Goal: Information Seeking & Learning: Learn about a topic

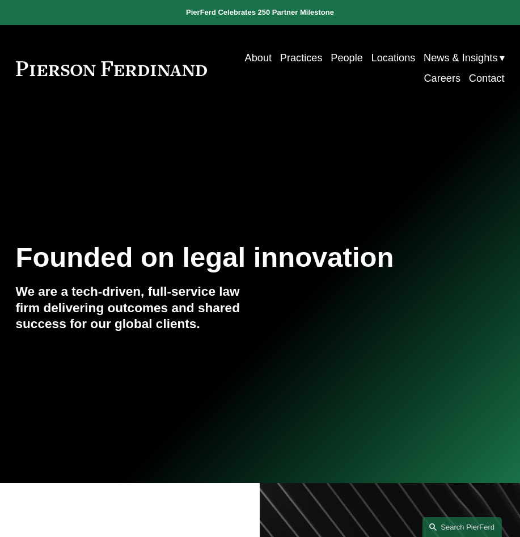
click at [382, 56] on link "Locations" at bounding box center [394, 58] width 44 height 20
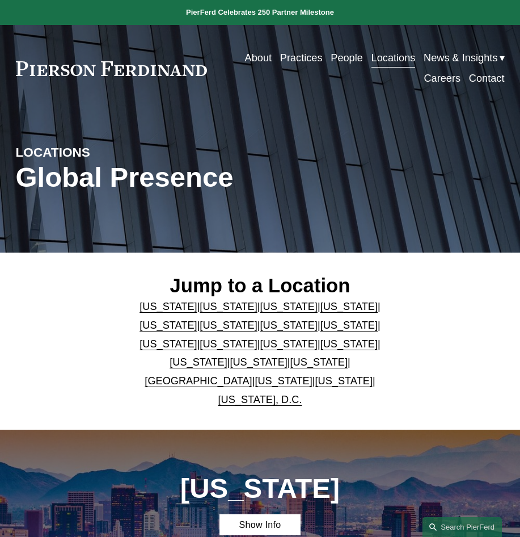
click at [287, 356] on link "[US_STATE]" at bounding box center [258, 361] width 57 height 11
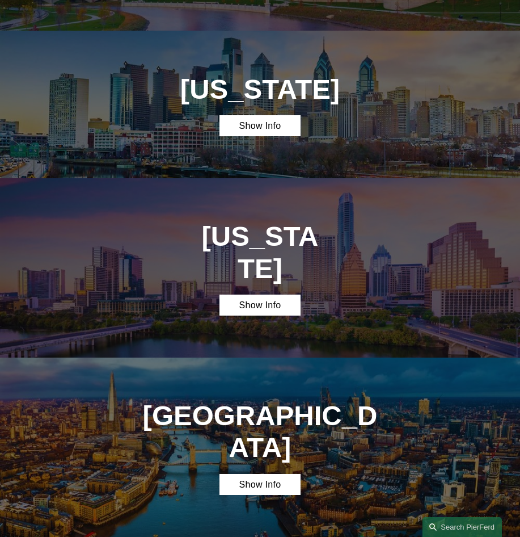
scroll to position [2322, 0]
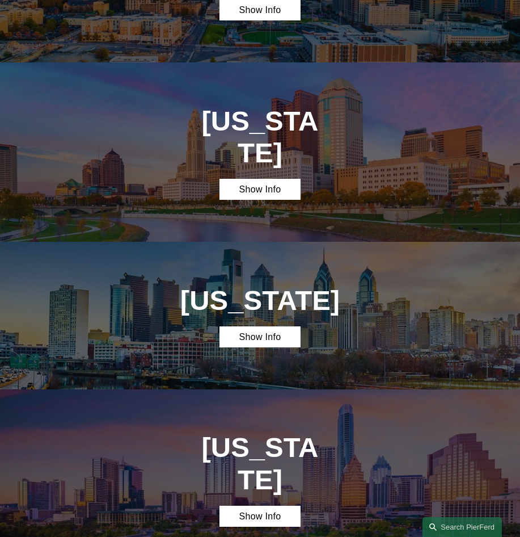
scroll to position [2095, 0]
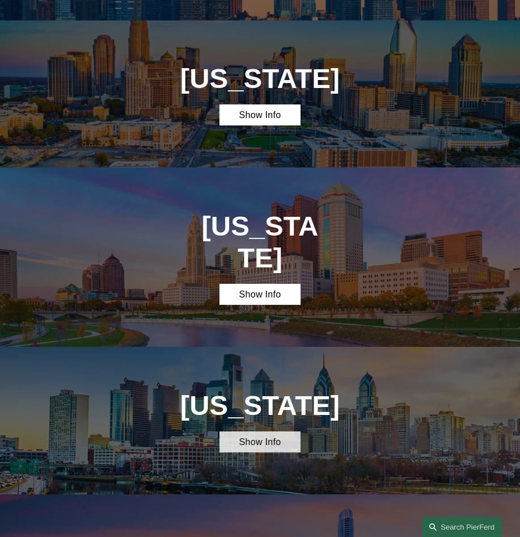
click at [274, 431] on link "Show Info" at bounding box center [261, 441] width 82 height 21
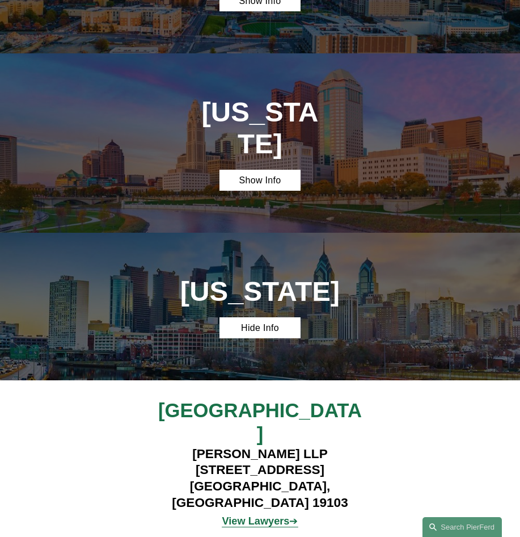
scroll to position [2265, 0]
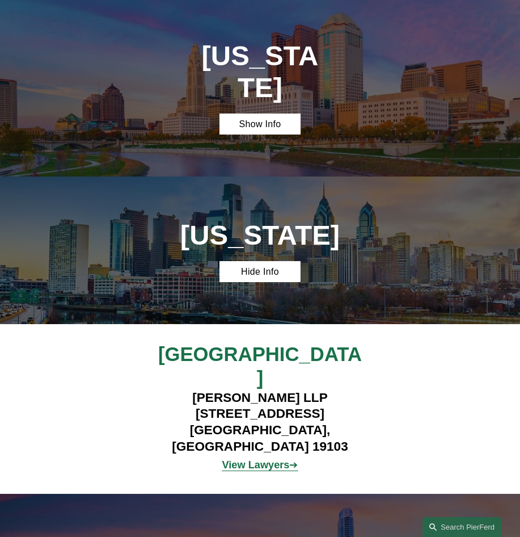
click at [259, 459] on strong "View Lawyers" at bounding box center [256, 464] width 68 height 11
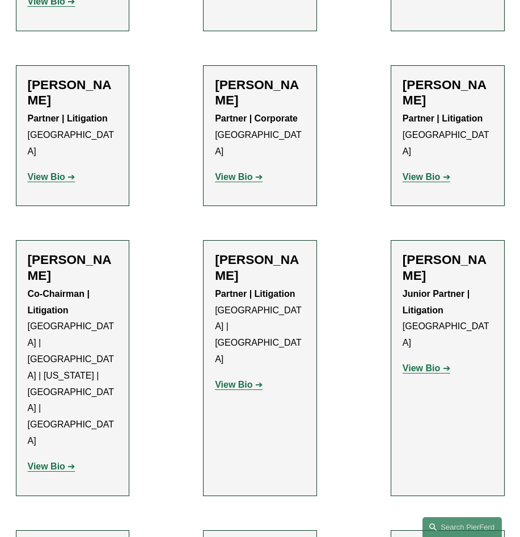
scroll to position [851, 0]
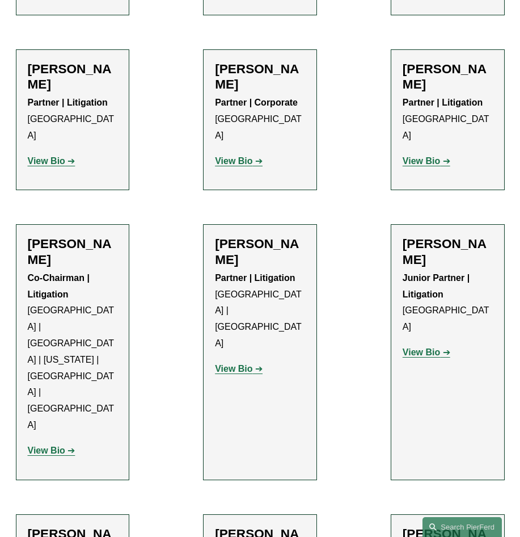
click at [246, 364] on strong "View Bio" at bounding box center [233, 369] width 37 height 10
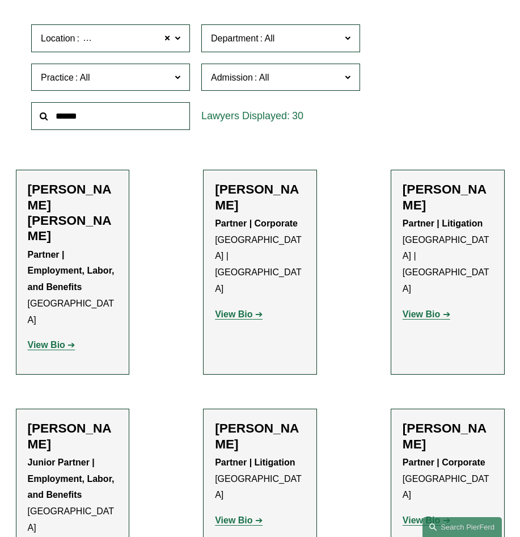
scroll to position [113, 0]
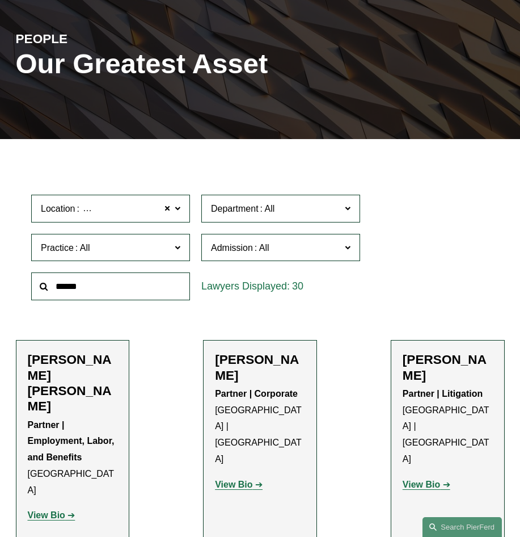
click at [167, 247] on span "Practice" at bounding box center [106, 247] width 130 height 15
click at [0, 0] on link "Real Estate" at bounding box center [0, 0] width 0 height 0
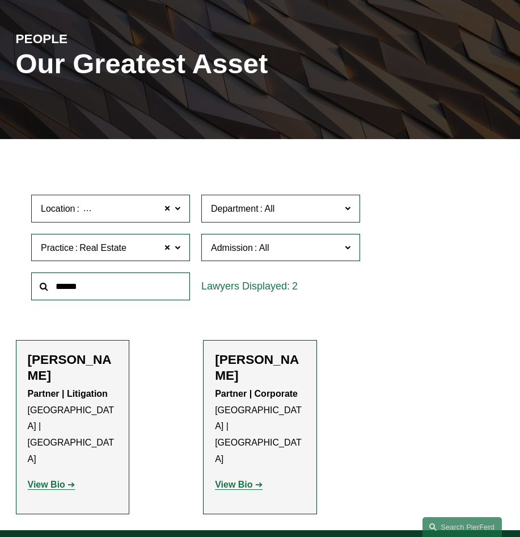
click at [309, 252] on span "Admission" at bounding box center [276, 247] width 130 height 15
click at [318, 215] on span "Department" at bounding box center [276, 208] width 130 height 15
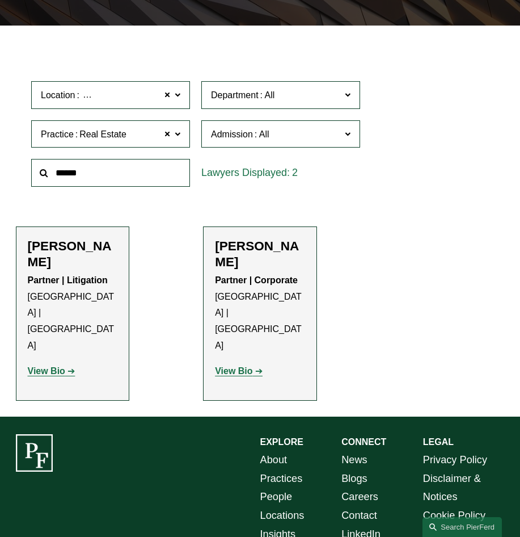
scroll to position [170, 0]
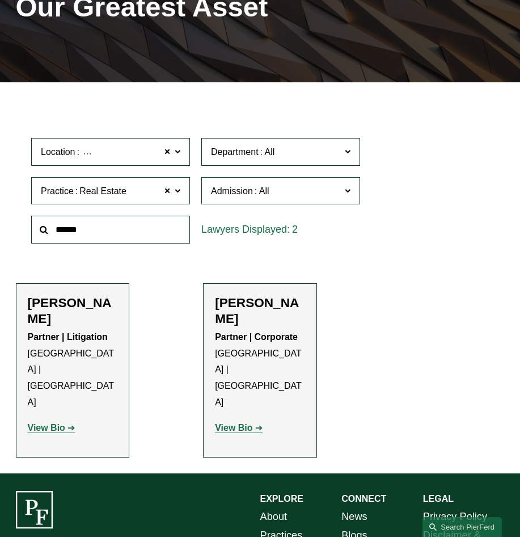
click at [318, 146] on span "Department" at bounding box center [276, 151] width 130 height 15
click at [241, 423] on strong "View Bio" at bounding box center [233, 428] width 37 height 10
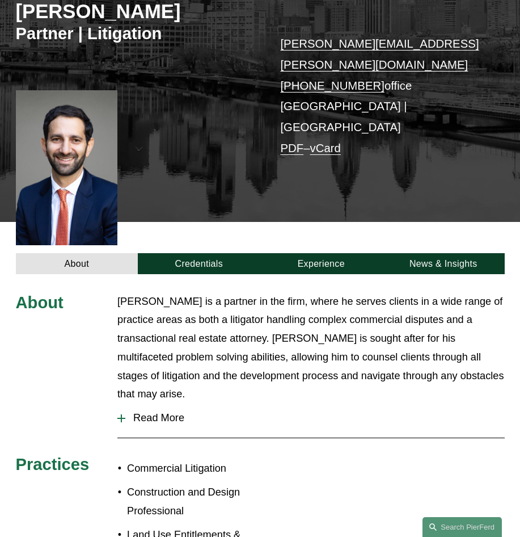
scroll to position [227, 0]
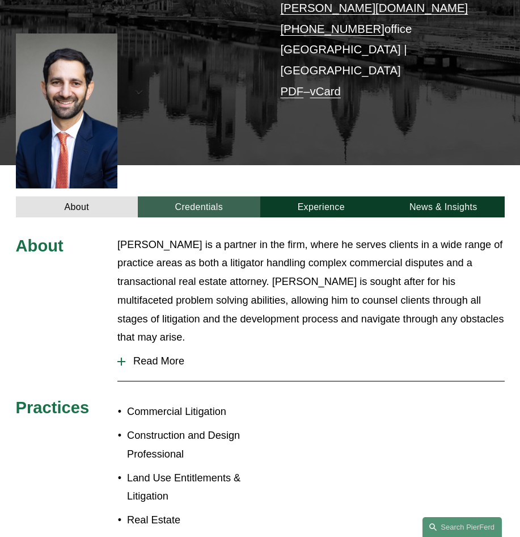
click at [203, 196] on link "Credentials" at bounding box center [199, 206] width 123 height 21
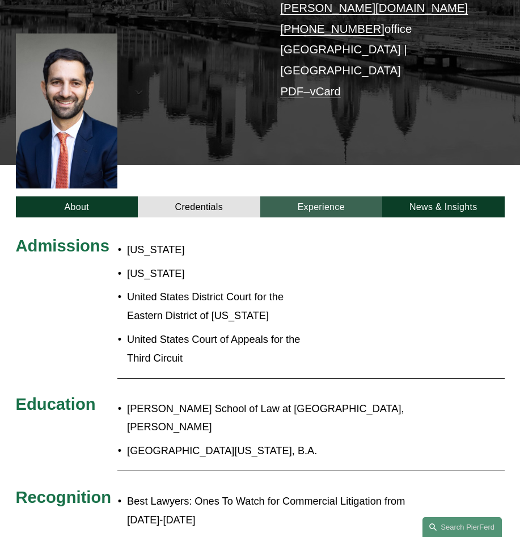
click at [317, 196] on link "Experience" at bounding box center [321, 206] width 123 height 21
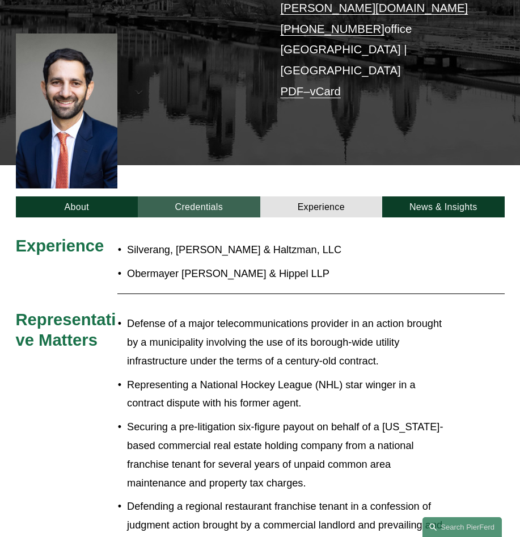
click at [231, 196] on link "Credentials" at bounding box center [199, 206] width 123 height 21
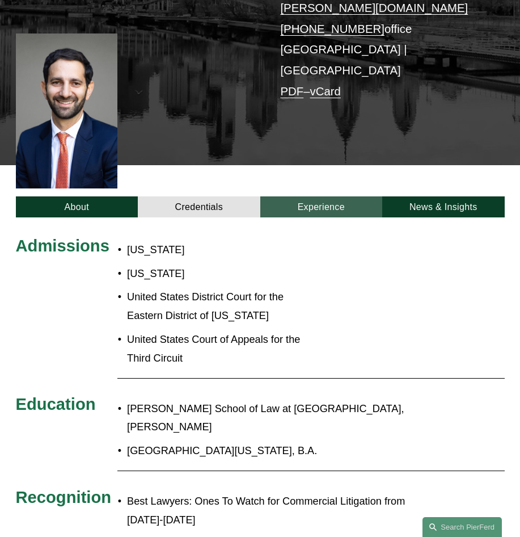
click at [344, 196] on link "Experience" at bounding box center [321, 206] width 123 height 21
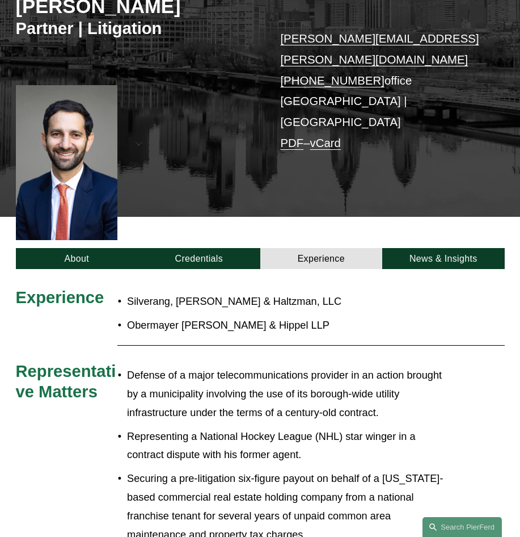
scroll to position [170, 0]
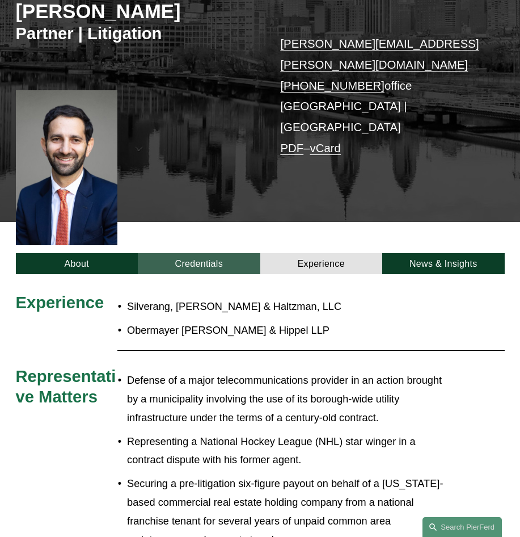
click at [208, 253] on link "Credentials" at bounding box center [199, 263] width 123 height 21
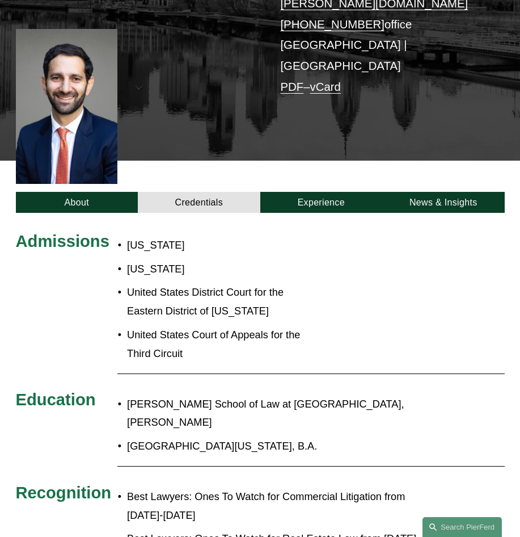
scroll to position [227, 0]
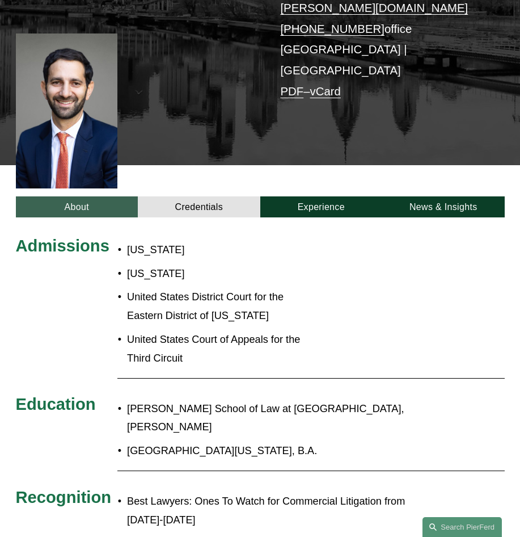
click at [64, 196] on link "About" at bounding box center [77, 206] width 123 height 21
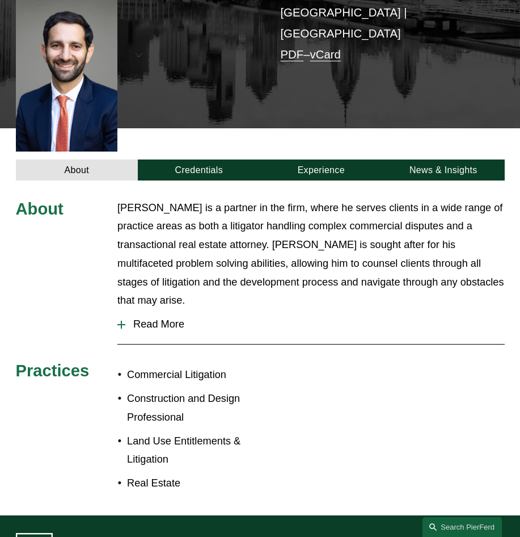
scroll to position [284, 0]
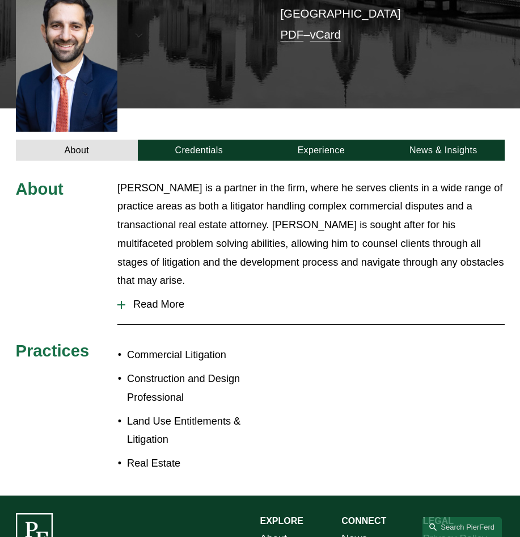
click at [162, 298] on span "Read More" at bounding box center [314, 304] width 379 height 12
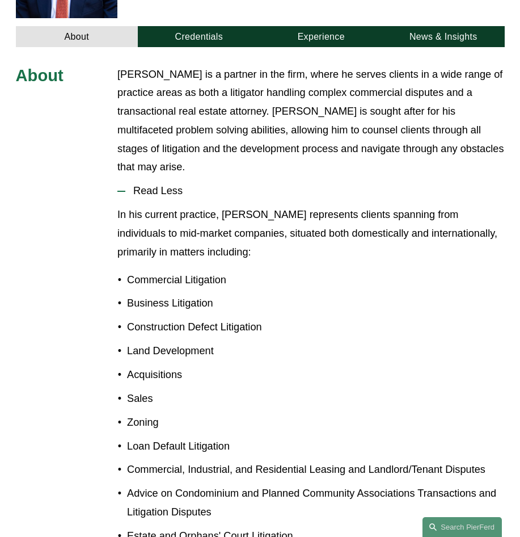
scroll to position [227, 0]
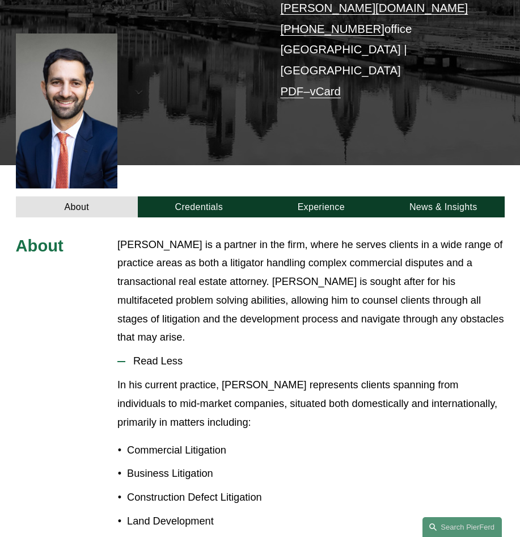
drag, startPoint x: 144, startPoint y: 230, endPoint x: 160, endPoint y: 226, distance: 16.9
click at [160, 235] on p "Eric is a partner in the firm, where he serves clients in a wide range of pract…" at bounding box center [310, 291] width 387 height 112
drag, startPoint x: 160, startPoint y: 226, endPoint x: 255, endPoint y: 231, distance: 94.9
click at [255, 235] on p "Eric is a partner in the firm, where he serves clients in a wide range of pract…" at bounding box center [310, 291] width 387 height 112
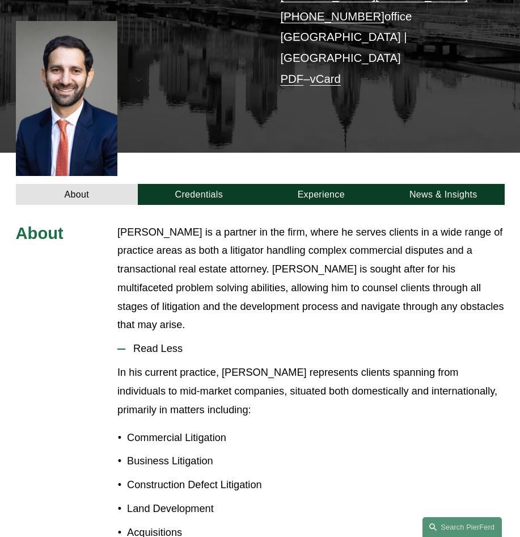
scroll to position [220, 0]
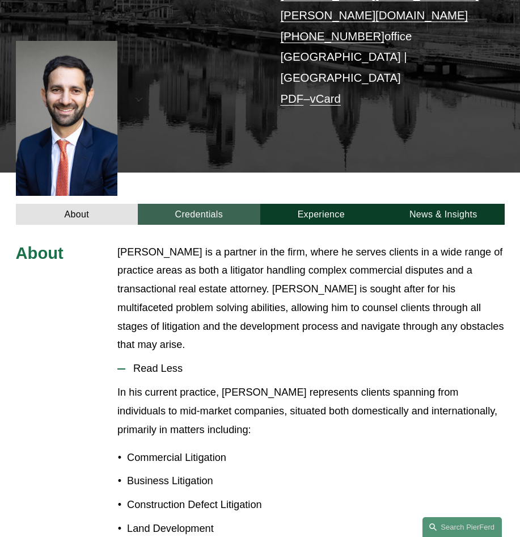
click at [212, 204] on link "Credentials" at bounding box center [199, 214] width 123 height 21
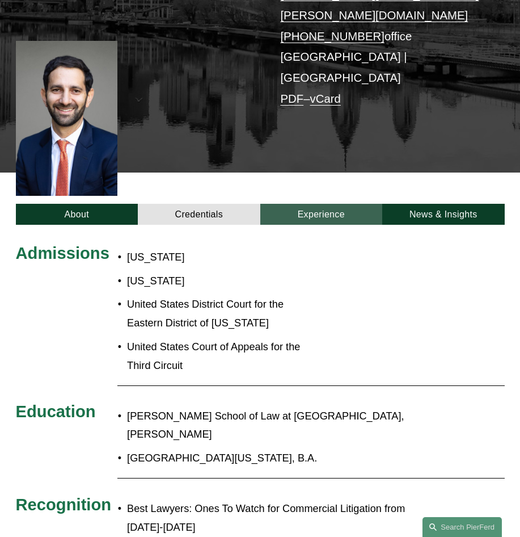
click at [299, 204] on link "Experience" at bounding box center [321, 214] width 123 height 21
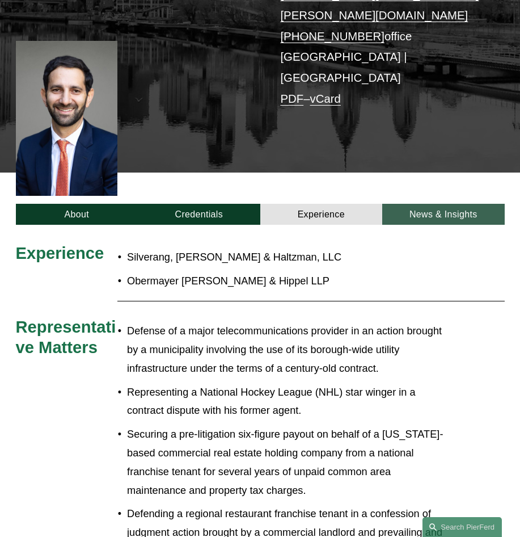
click at [427, 204] on link "News & Insights" at bounding box center [443, 214] width 123 height 21
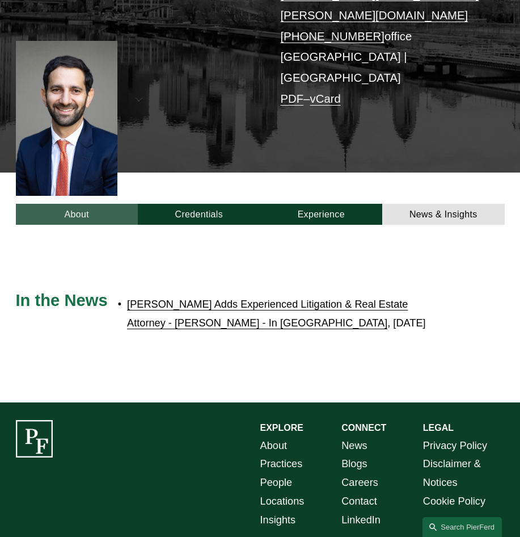
click at [107, 204] on link "About" at bounding box center [77, 214] width 123 height 21
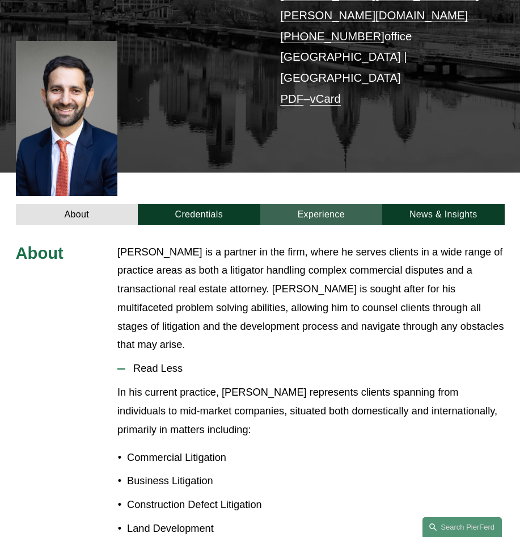
click at [318, 204] on link "Experience" at bounding box center [321, 214] width 123 height 21
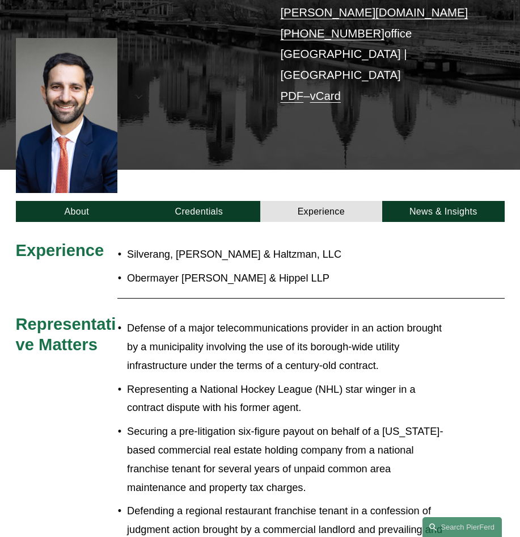
scroll to position [132, 0]
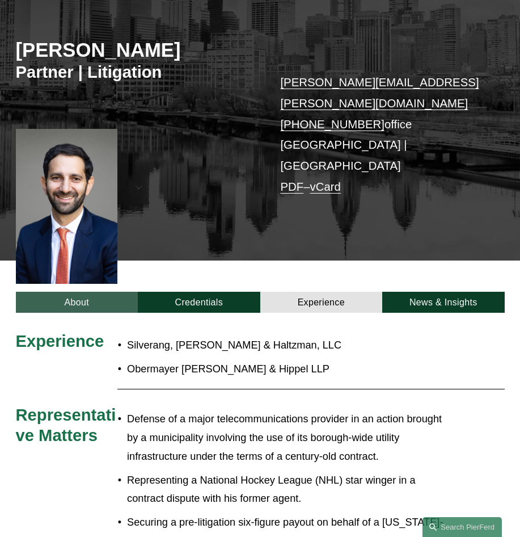
click at [82, 292] on link "About" at bounding box center [77, 302] width 123 height 21
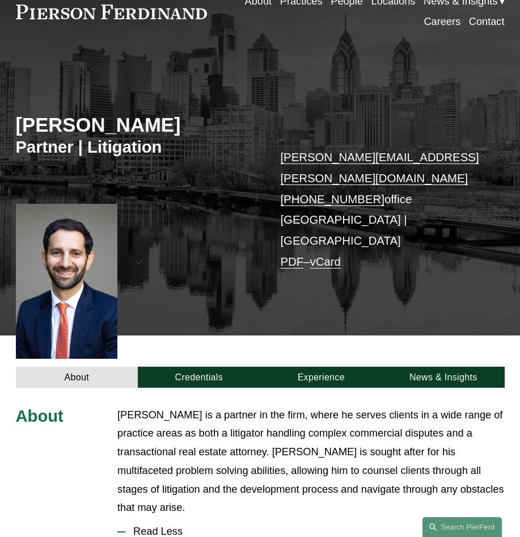
scroll to position [0, 0]
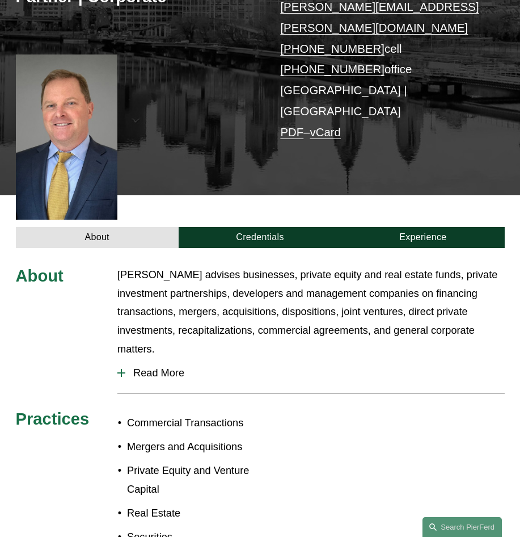
scroll to position [227, 0]
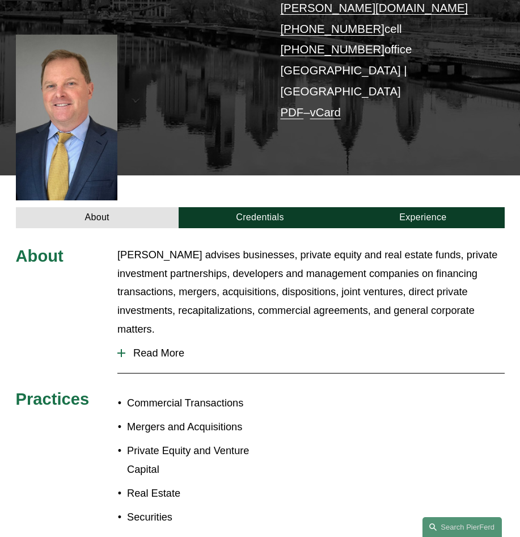
click at [168, 347] on span "Read More" at bounding box center [314, 353] width 379 height 12
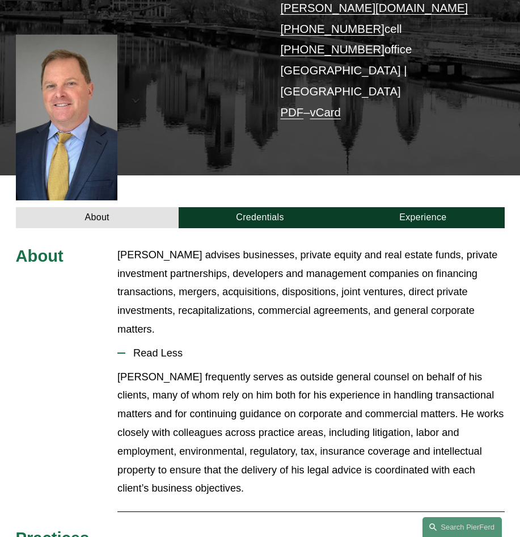
click at [296, 175] on div "About Credentials Experience" at bounding box center [260, 201] width 520 height 53
click at [465, 207] on link "Experience" at bounding box center [422, 217] width 163 height 21
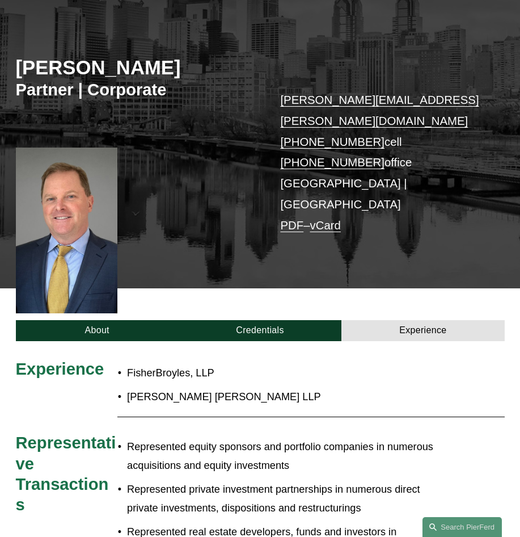
scroll to position [113, 0]
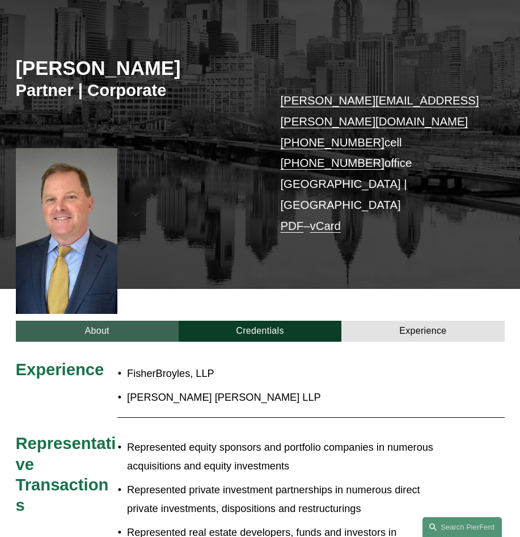
click at [96, 320] on link "About" at bounding box center [97, 330] width 163 height 21
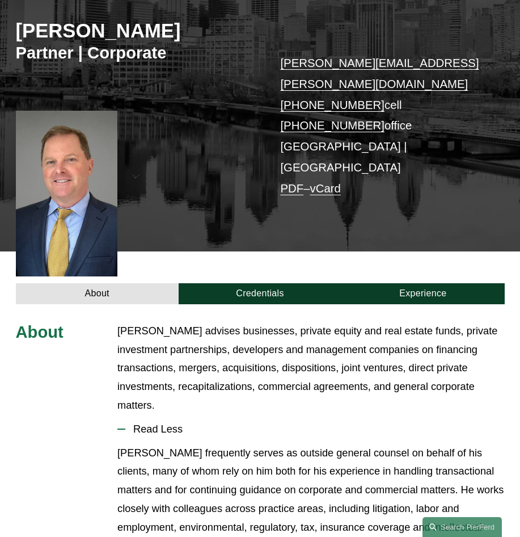
scroll to position [170, 0]
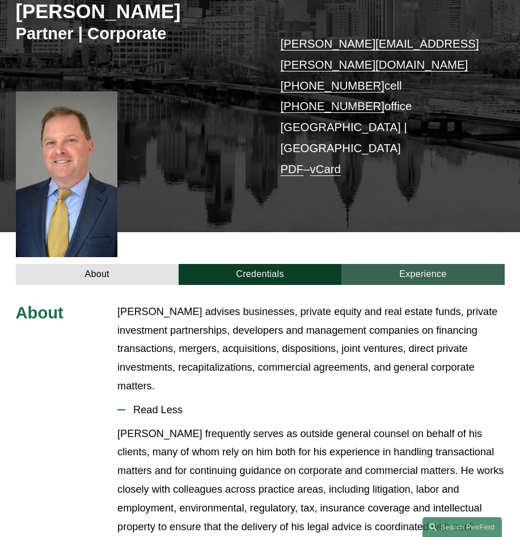
click at [409, 264] on link "Experience" at bounding box center [422, 274] width 163 height 21
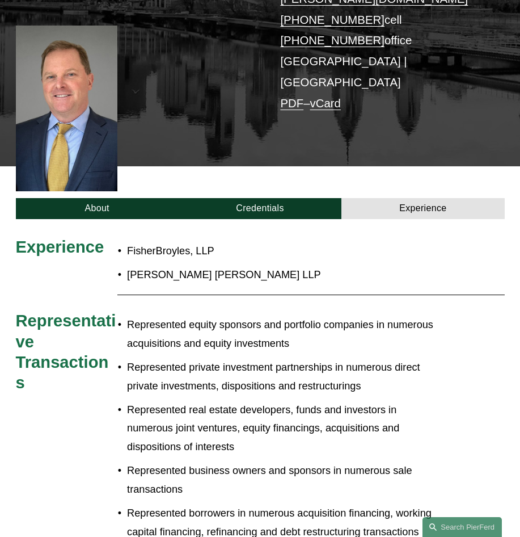
scroll to position [340, 0]
